Goal: Use online tool/utility: Utilize a website feature to perform a specific function

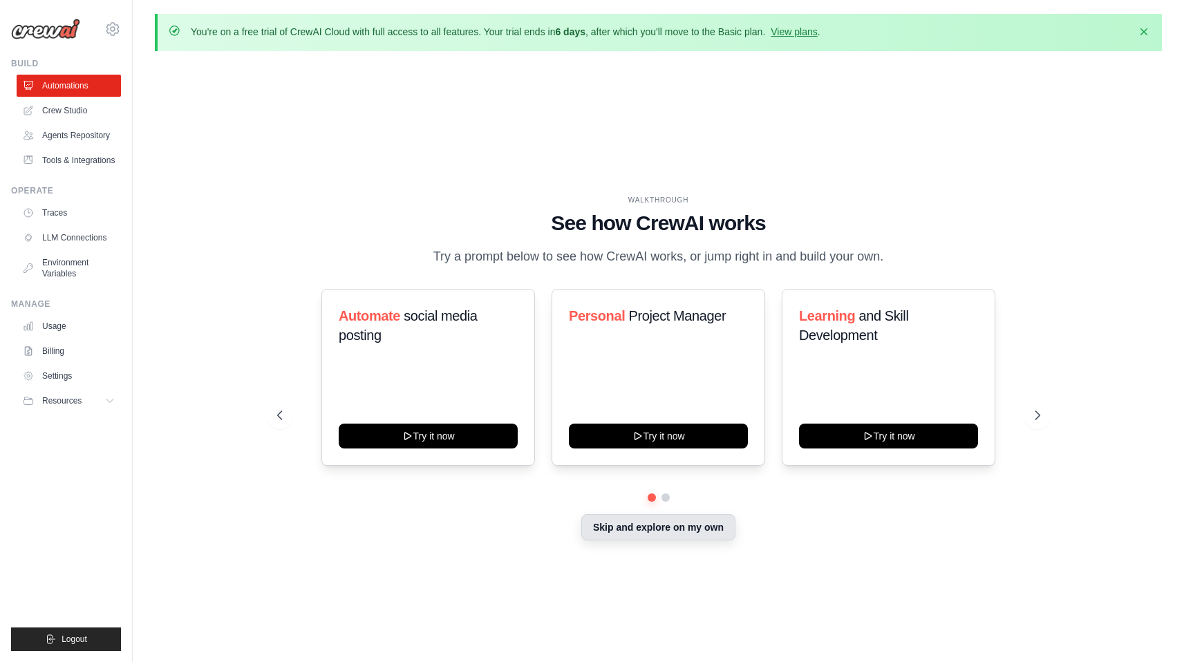
click at [653, 522] on button "Skip and explore on my own" at bounding box center [658, 527] width 154 height 26
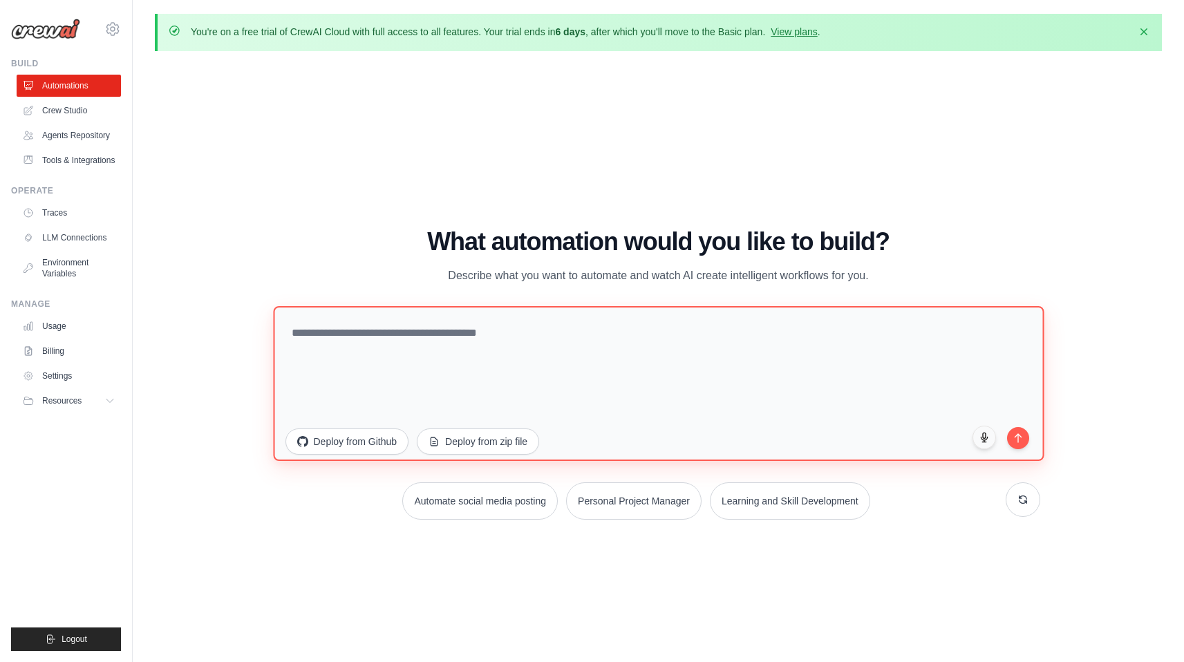
click at [524, 368] on textarea at bounding box center [658, 383] width 770 height 155
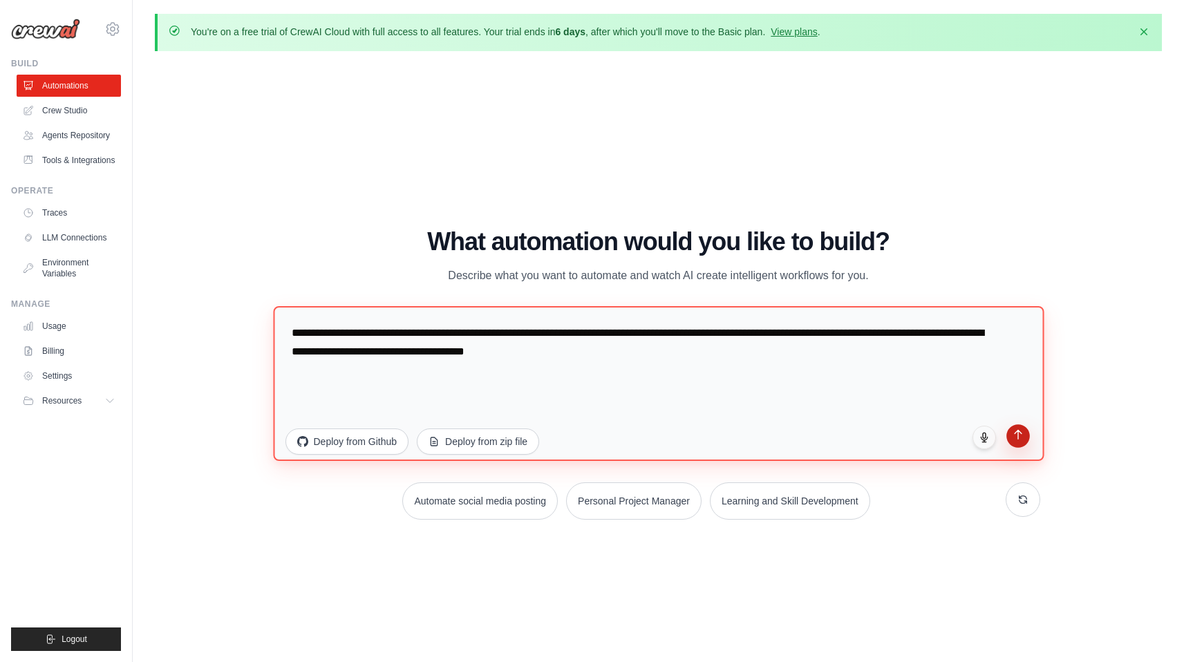
type textarea "**********"
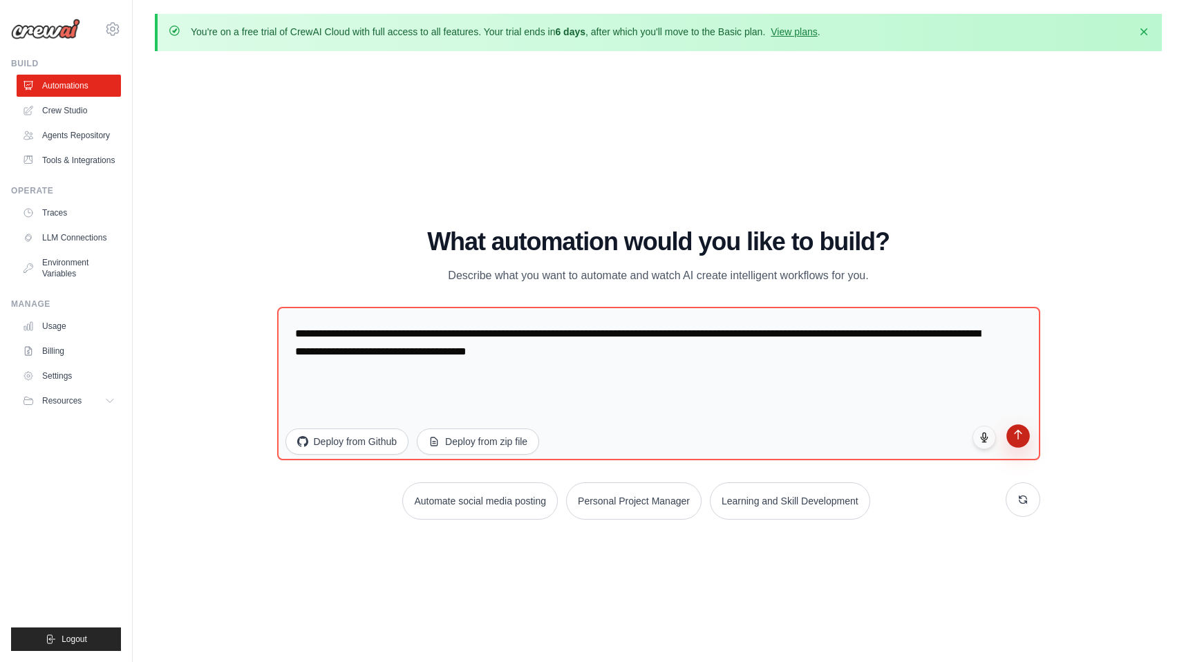
click at [1021, 438] on icon "submit" at bounding box center [1018, 435] width 12 height 12
